Goal: Communication & Community: Answer question/provide support

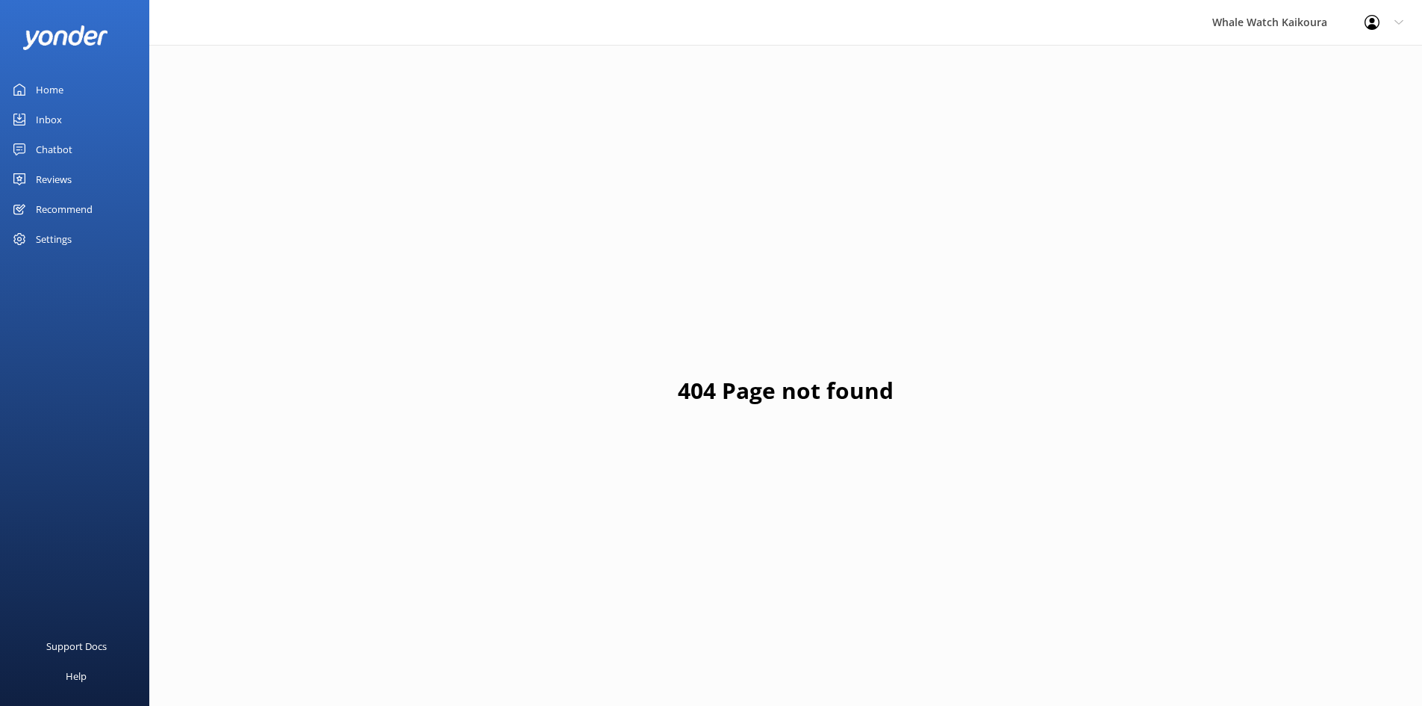
click at [18, 116] on icon at bounding box center [19, 119] width 12 height 12
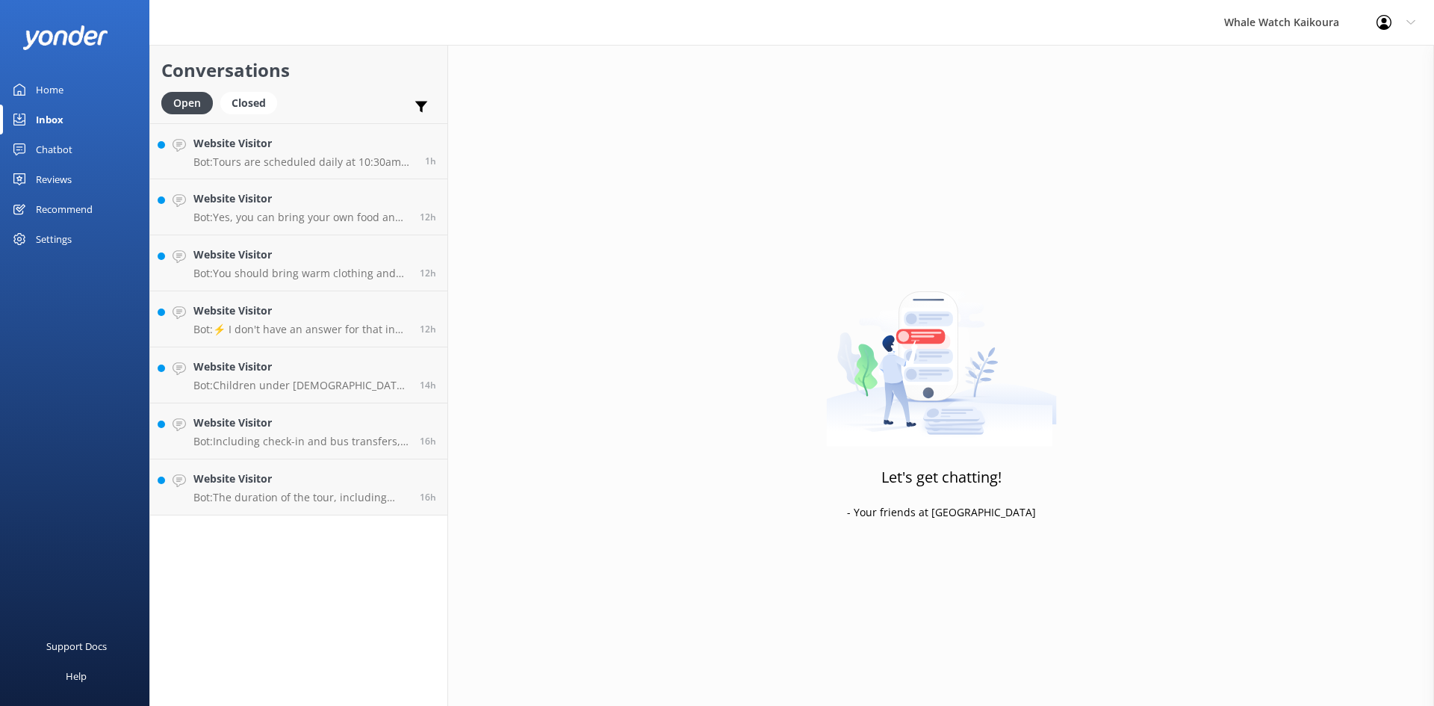
click at [271, 517] on div "Conversations Open Closed Important Assigned to me Unassigned Website Visitor B…" at bounding box center [298, 375] width 299 height 661
click at [276, 487] on h4 "Website Visitor" at bounding box center [300, 478] width 215 height 16
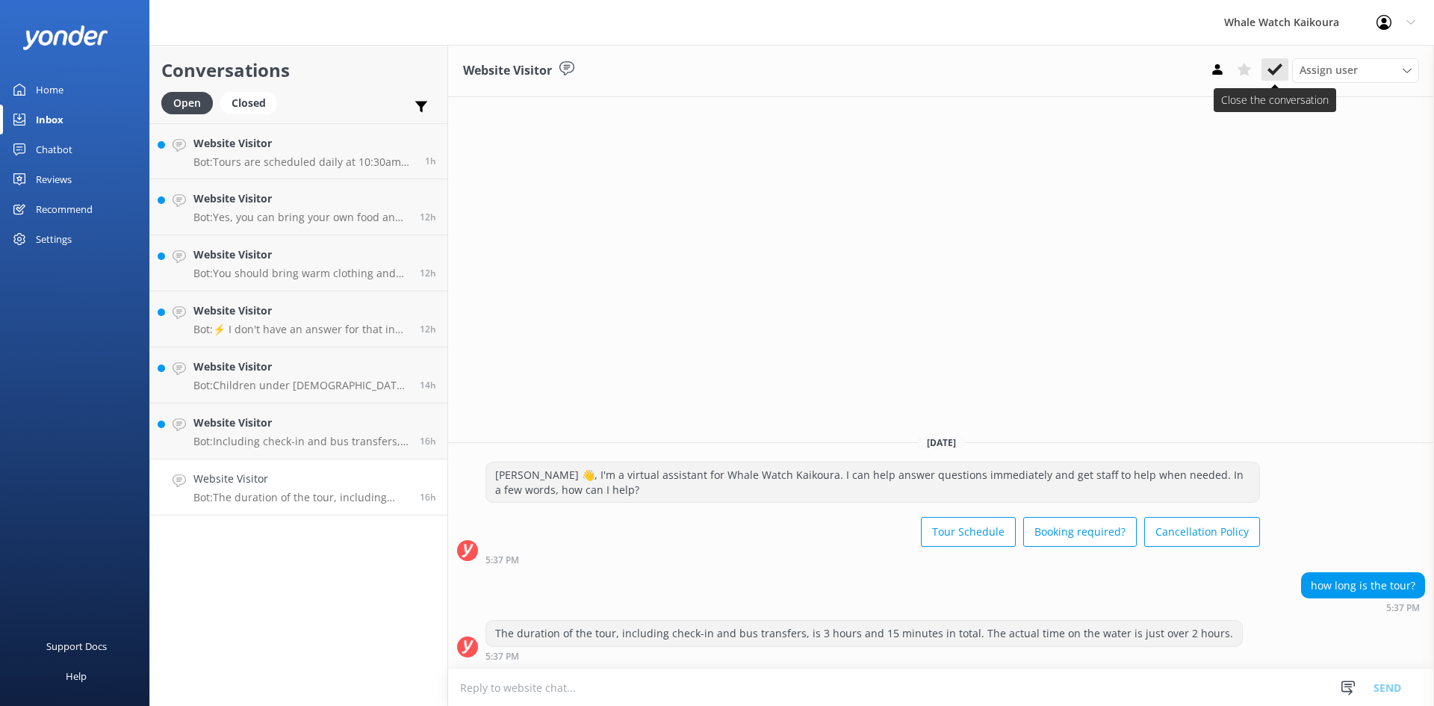
click at [1269, 70] on use at bounding box center [1274, 69] width 15 height 12
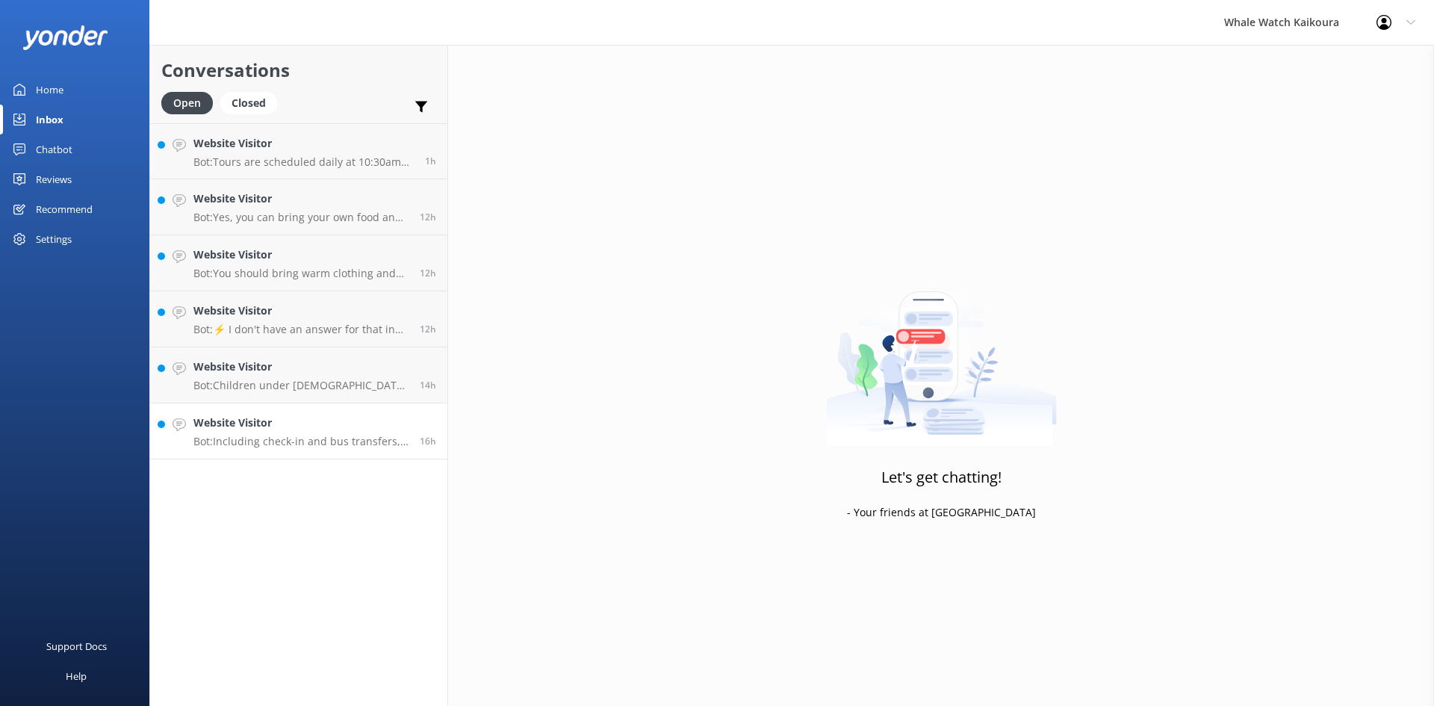
click at [311, 455] on link "Website Visitor Bot: Including check-in and bus transfers, the whale watching t…" at bounding box center [298, 431] width 297 height 56
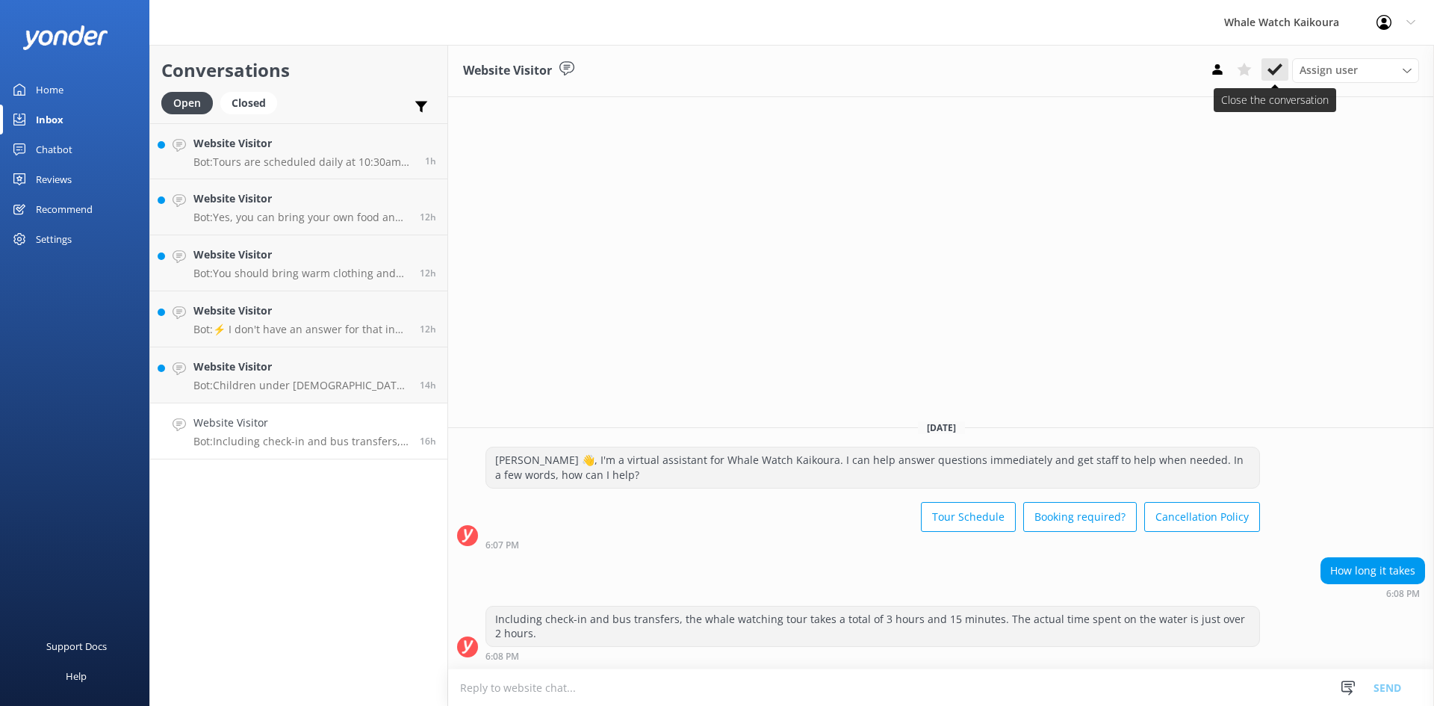
click at [1274, 67] on icon at bounding box center [1274, 69] width 15 height 15
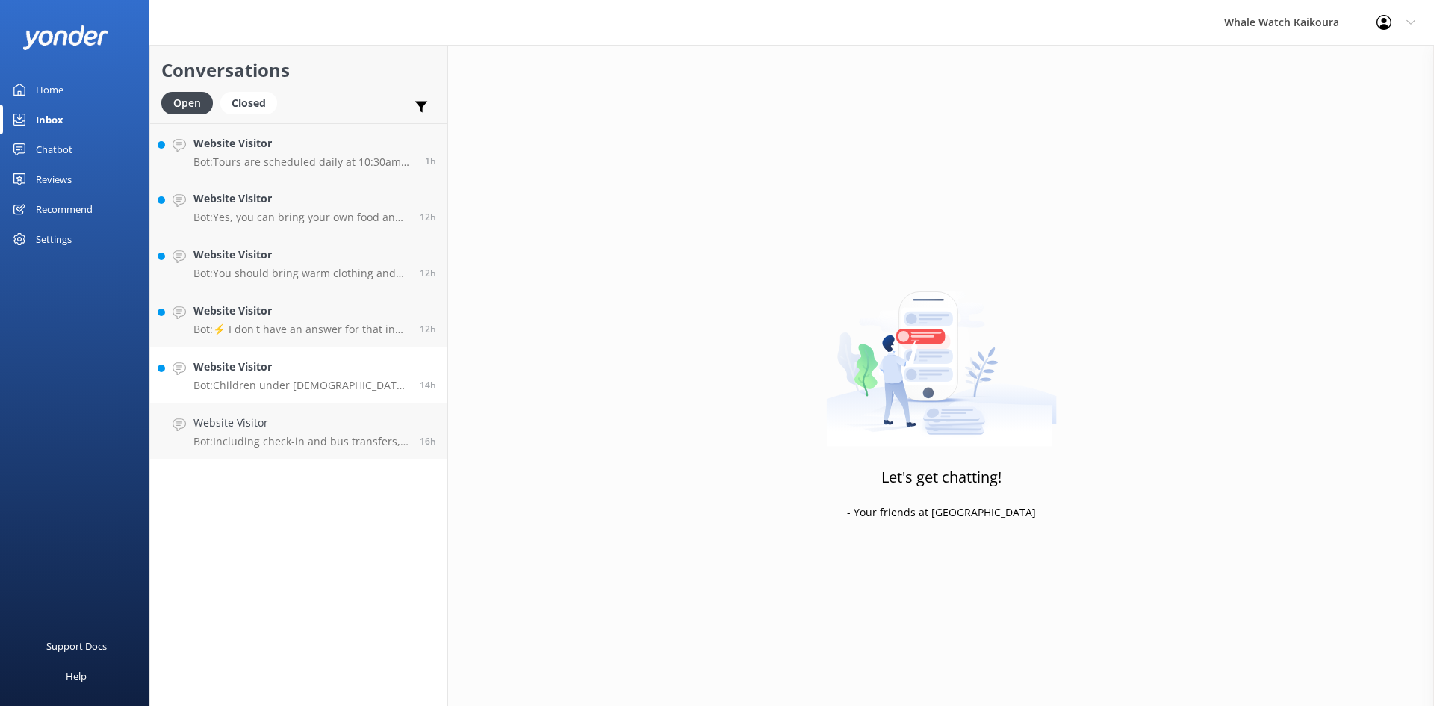
click at [284, 366] on h4 "Website Visitor" at bounding box center [300, 366] width 215 height 16
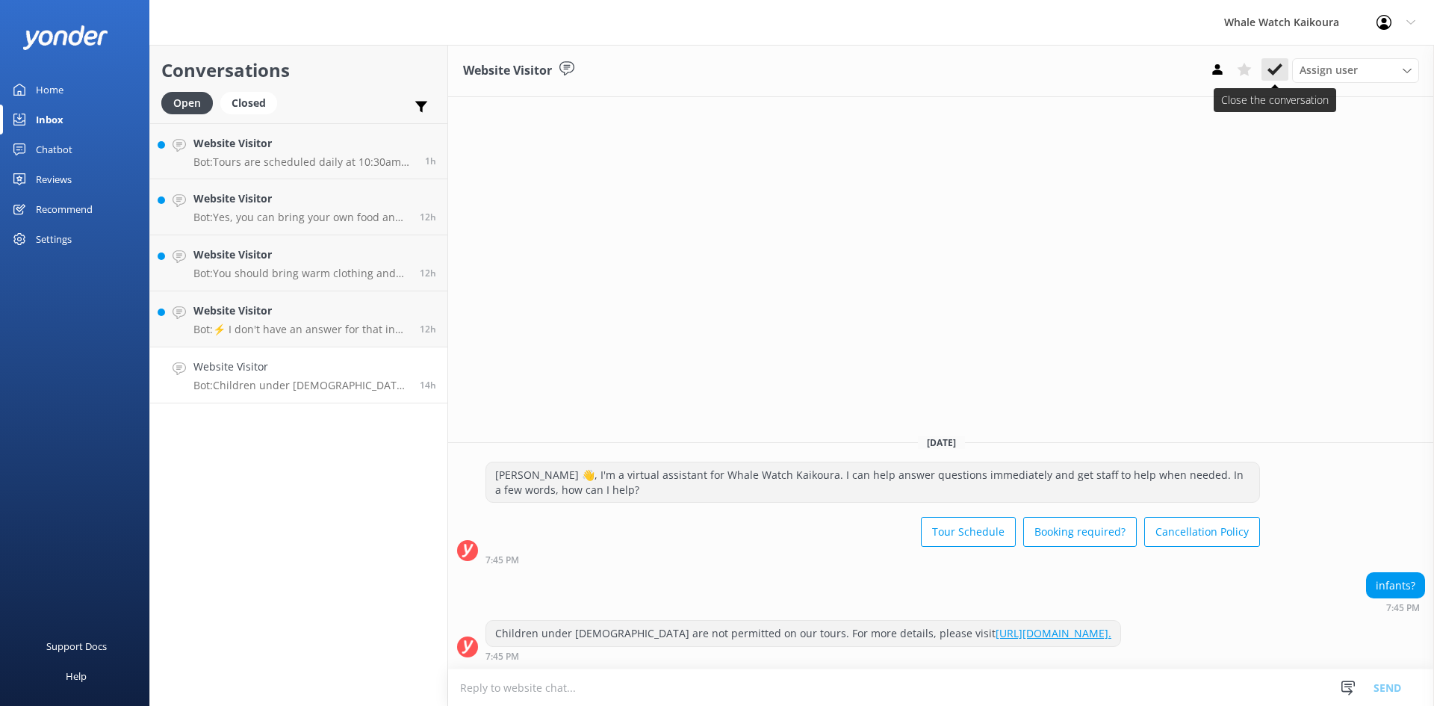
click at [1278, 63] on icon at bounding box center [1274, 69] width 15 height 15
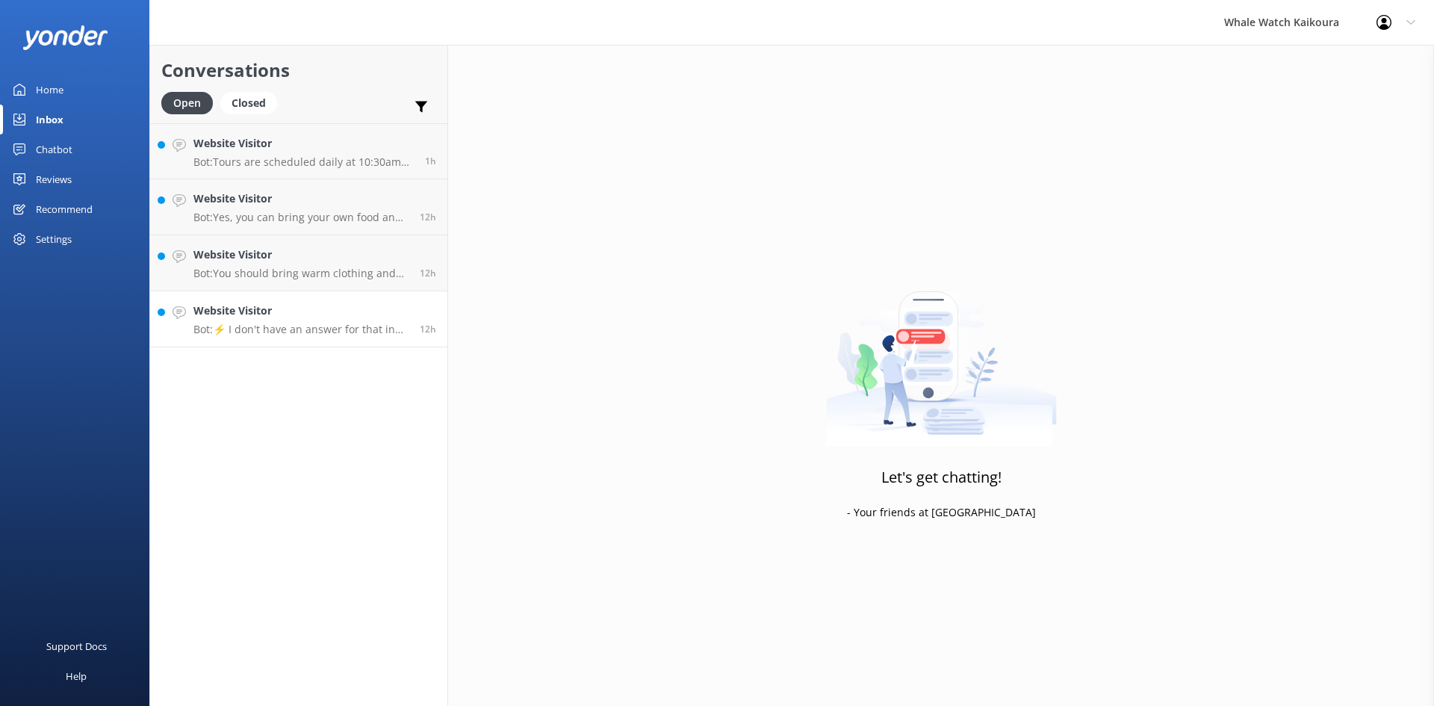
click at [324, 305] on h4 "Website Visitor" at bounding box center [300, 310] width 215 height 16
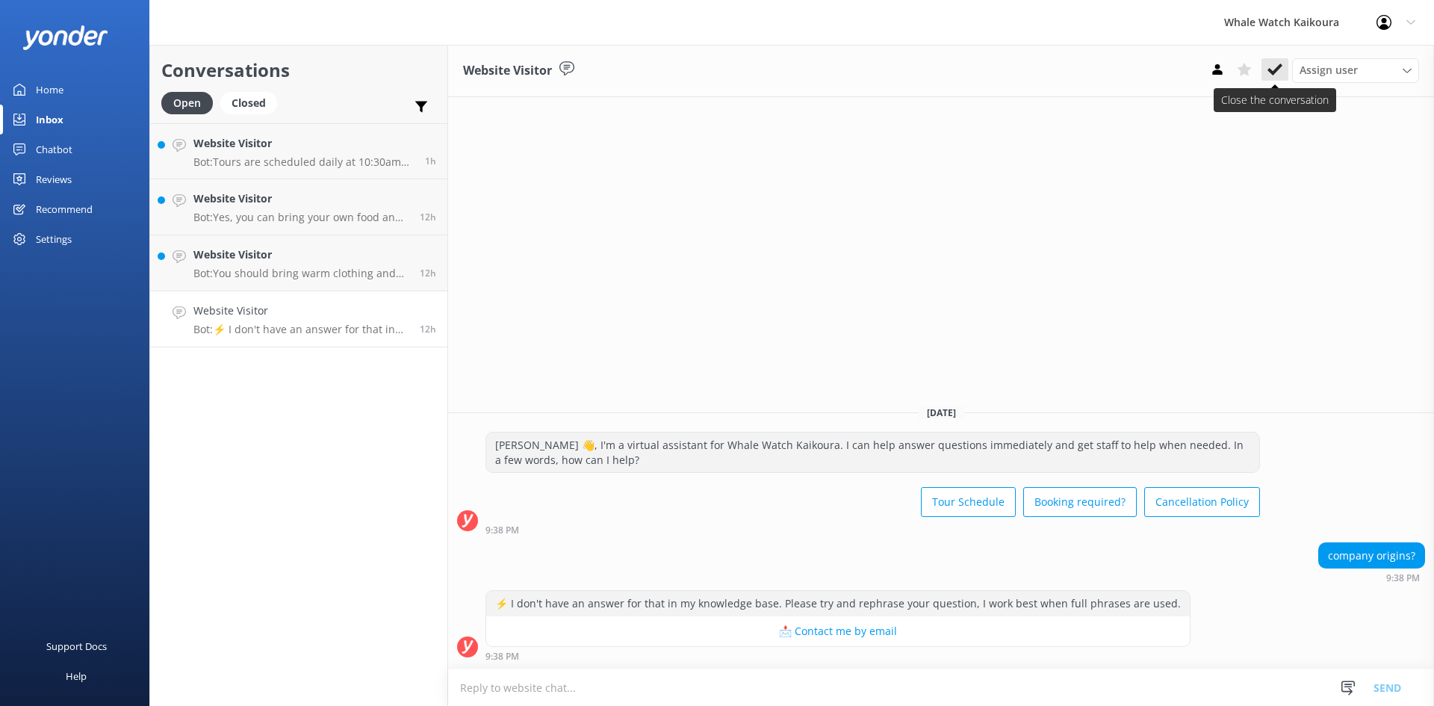
click at [1279, 63] on icon at bounding box center [1274, 69] width 15 height 15
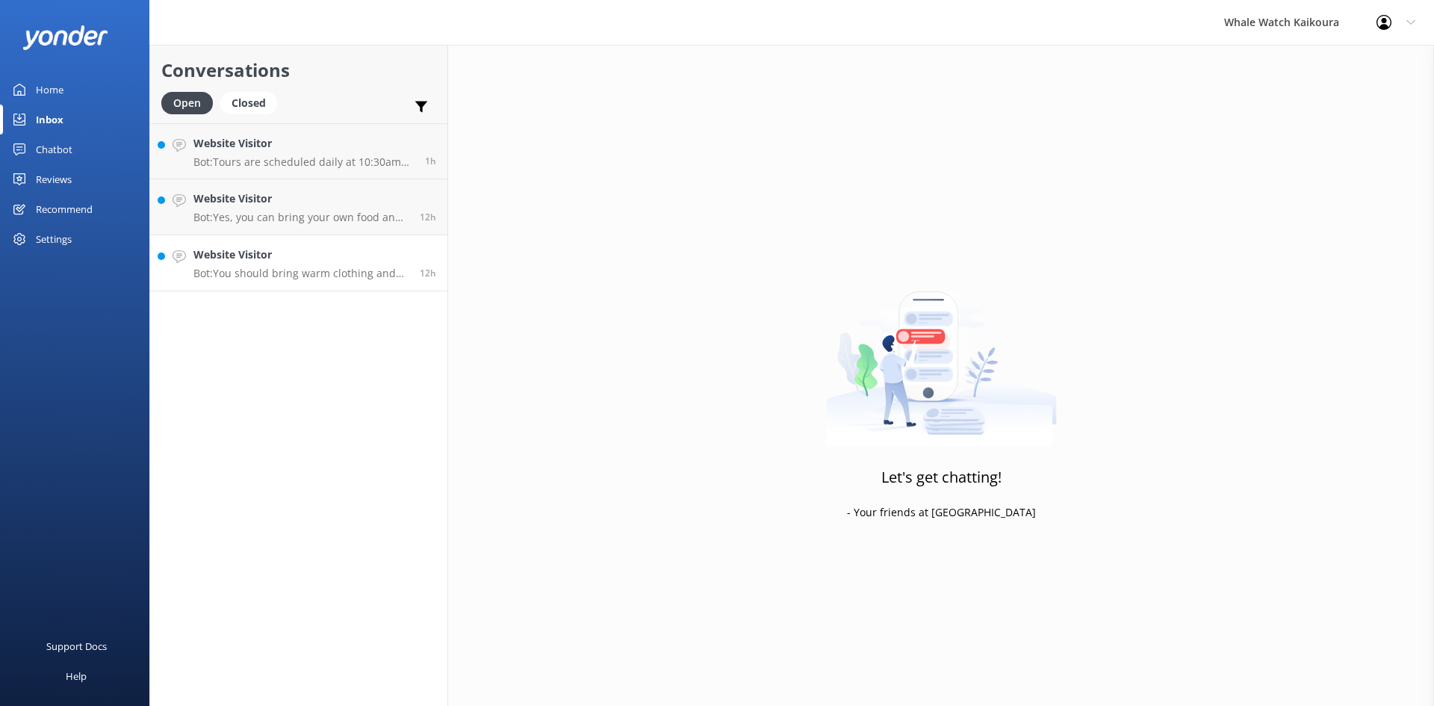
click at [327, 247] on h4 "Website Visitor" at bounding box center [300, 254] width 215 height 16
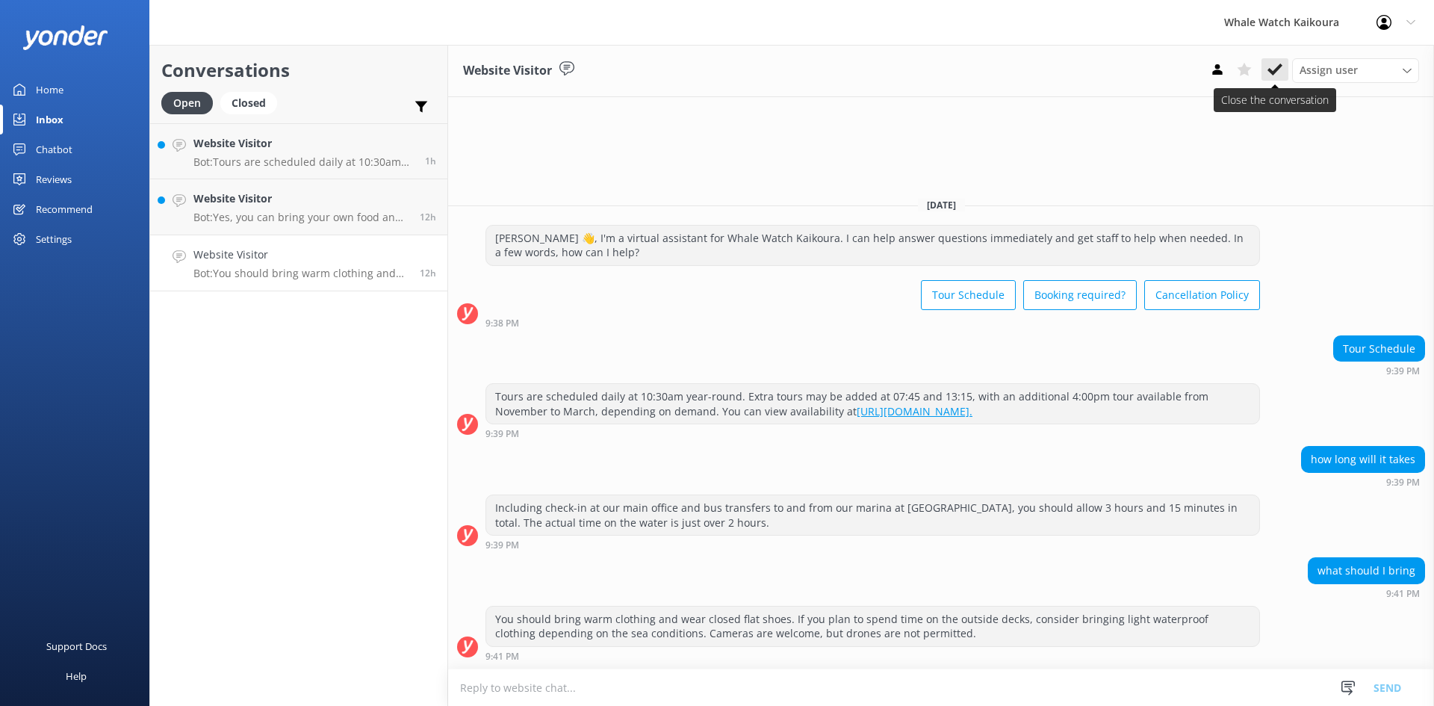
click at [1269, 69] on use at bounding box center [1274, 69] width 15 height 12
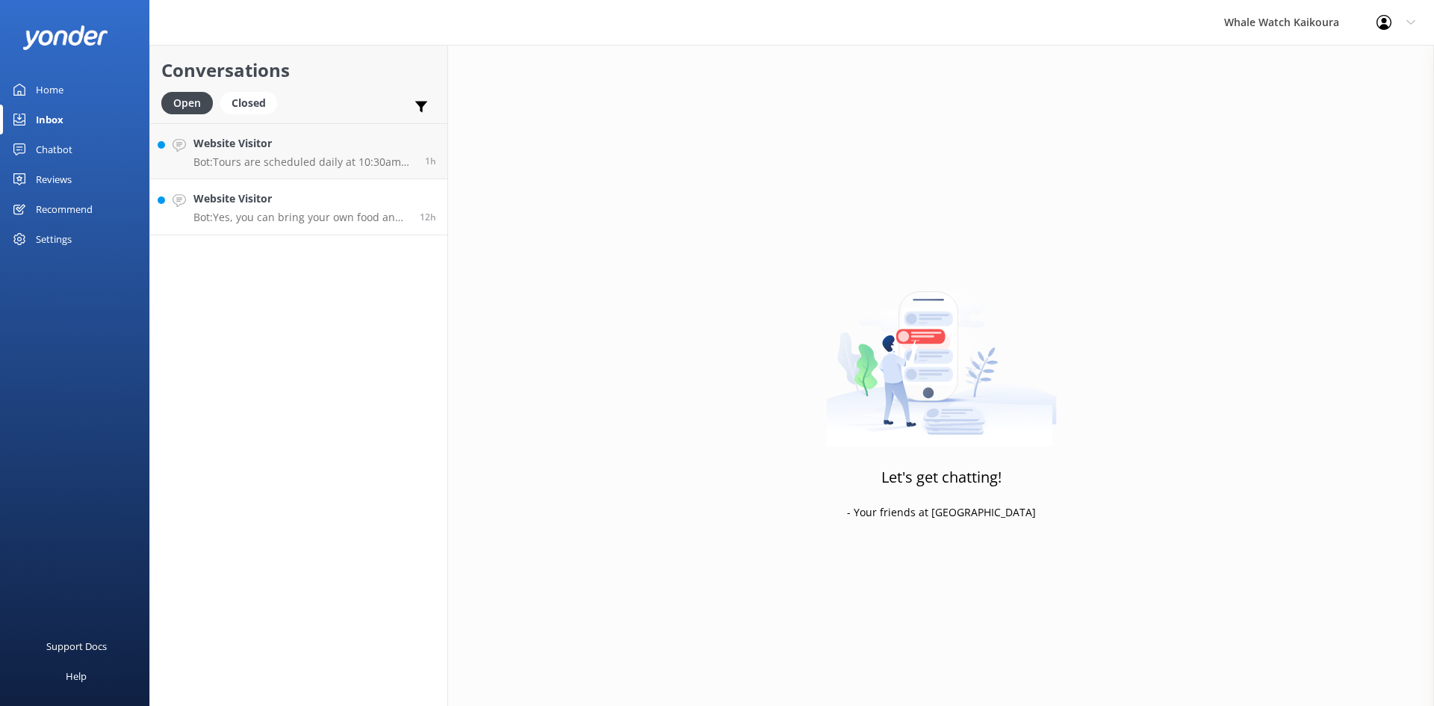
click at [302, 217] on p "Bot: Yes, you can bring your own food and beverages on board, but please note t…" at bounding box center [300, 217] width 215 height 13
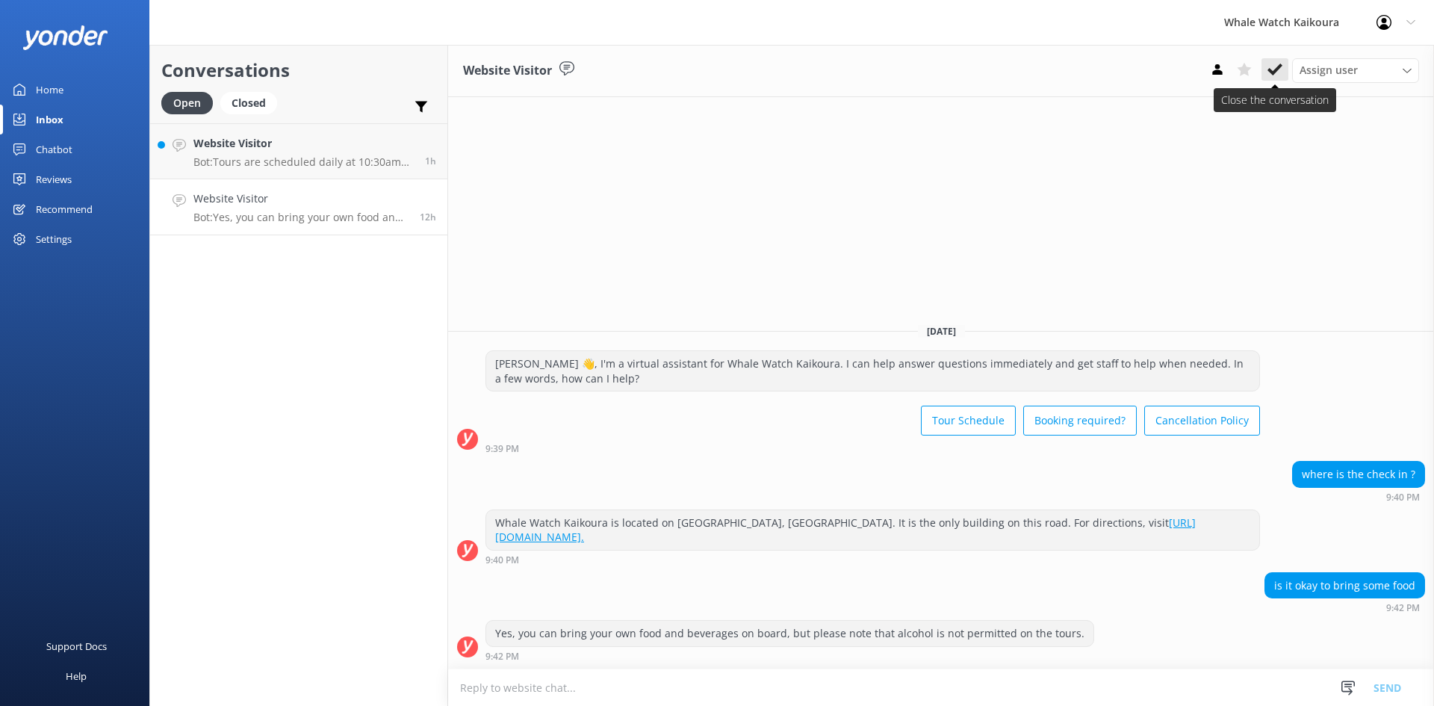
click at [1275, 68] on icon at bounding box center [1274, 69] width 15 height 15
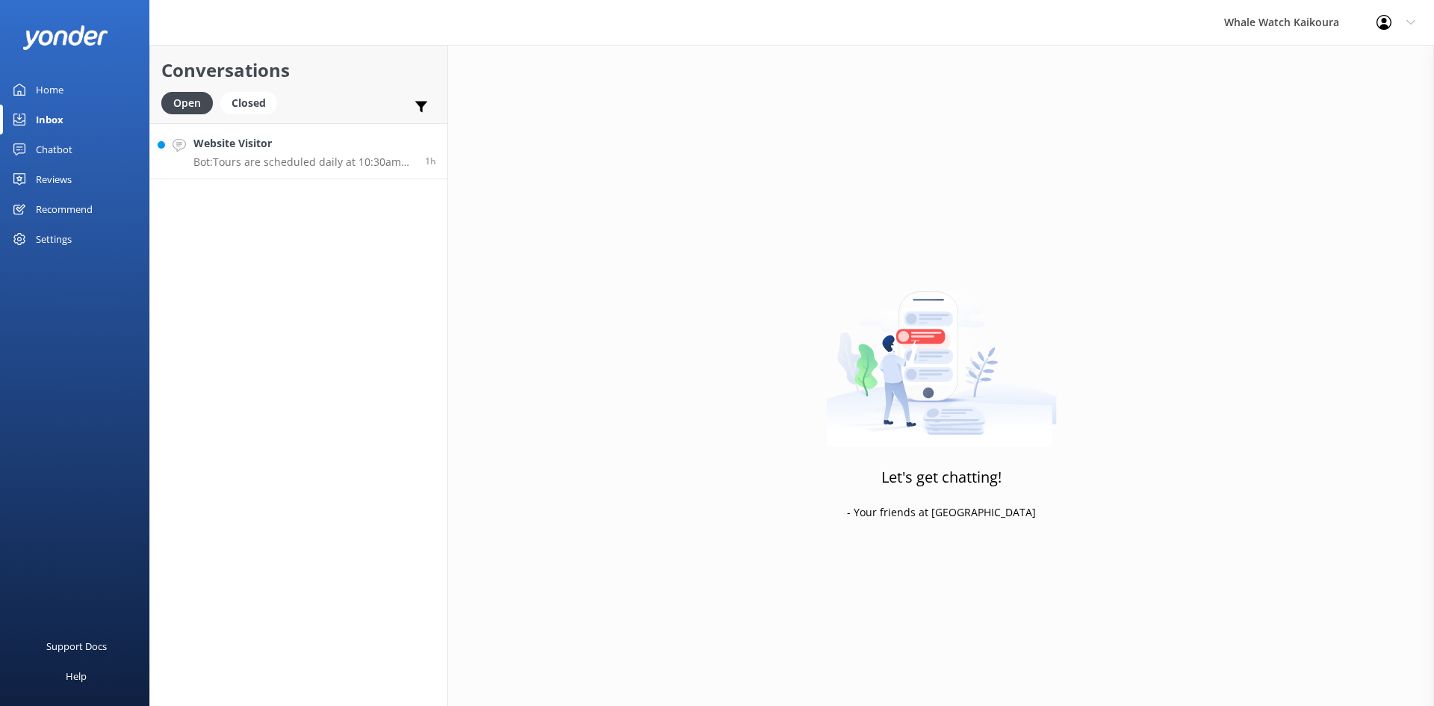
drag, startPoint x: 341, startPoint y: 159, endPoint x: 399, endPoint y: 158, distance: 58.2
click at [343, 158] on p "Bot: Tours are scheduled daily at 10:30am year-round. Extra tours may be added …" at bounding box center [303, 161] width 220 height 13
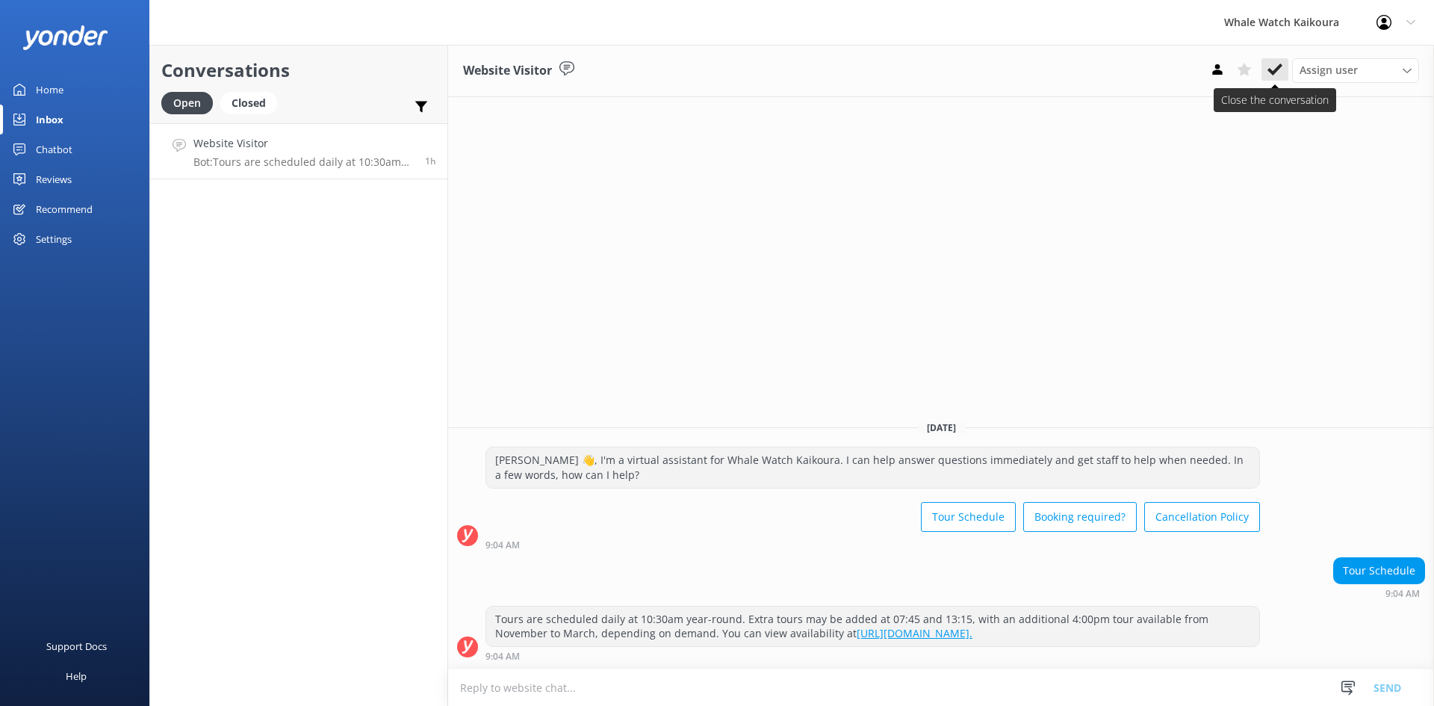
click at [1275, 69] on use at bounding box center [1274, 69] width 15 height 12
